Goal: Task Accomplishment & Management: Use online tool/utility

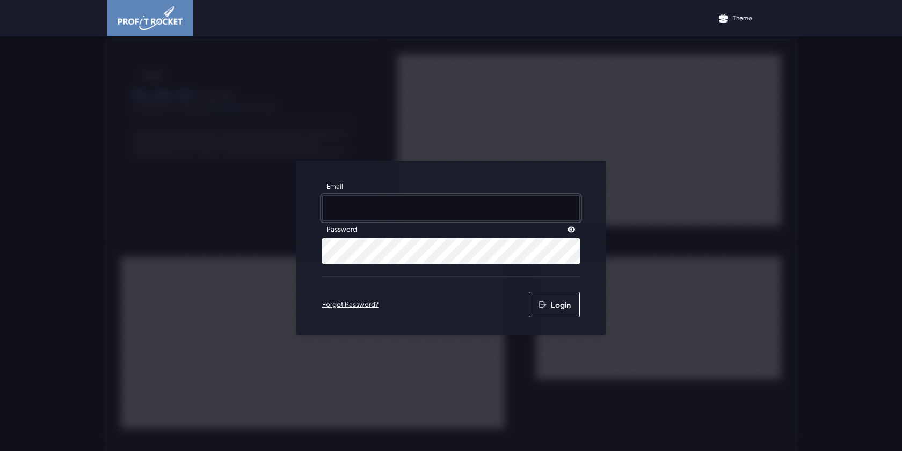
type input "[EMAIL_ADDRESS][DOMAIN_NAME]"
click at [544, 298] on button "Login" at bounding box center [554, 305] width 51 height 26
